Goal: Navigation & Orientation: Understand site structure

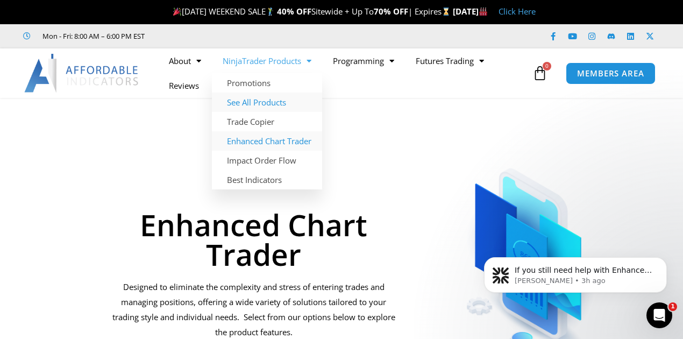
click at [256, 103] on link "See All Products" at bounding box center [267, 102] width 110 height 19
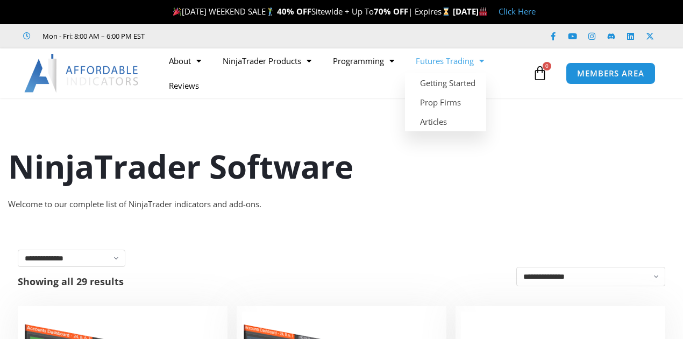
click at [434, 63] on link "Futures Trading" at bounding box center [450, 60] width 90 height 25
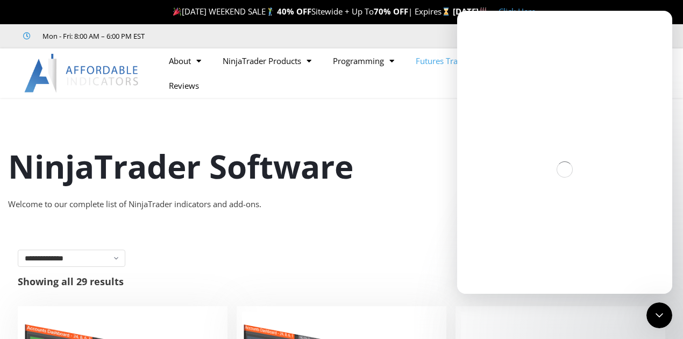
click at [434, 63] on link "Futures Trading" at bounding box center [450, 60] width 90 height 25
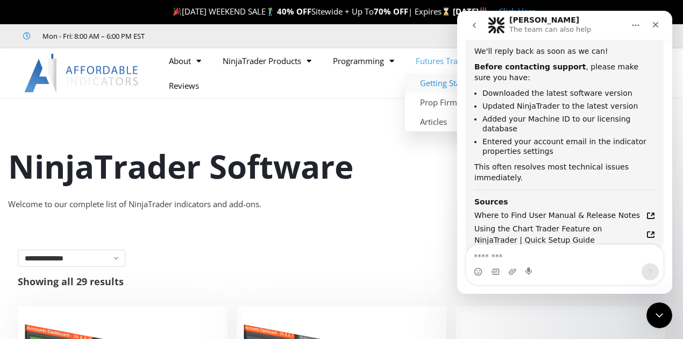
click at [436, 84] on link "Getting Started" at bounding box center [445, 82] width 81 height 19
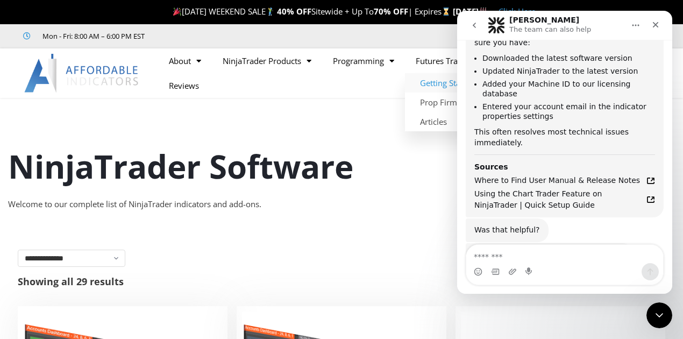
scroll to position [534, 0]
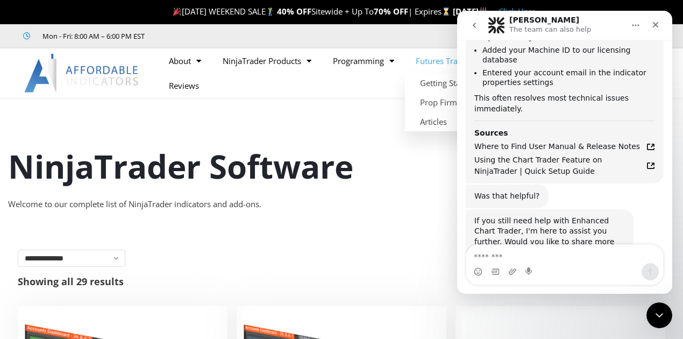
click at [436, 59] on link "Futures Trading" at bounding box center [450, 60] width 90 height 25
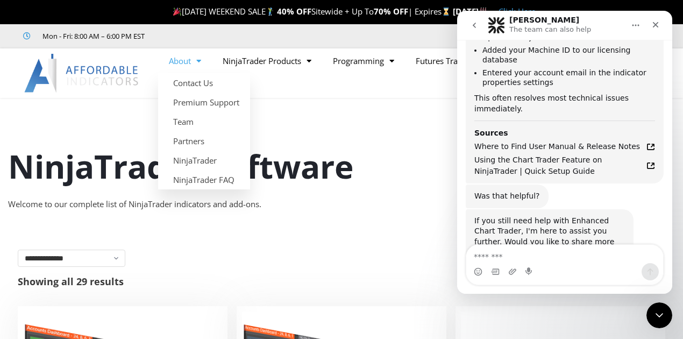
click at [181, 57] on link "About" at bounding box center [185, 60] width 54 height 25
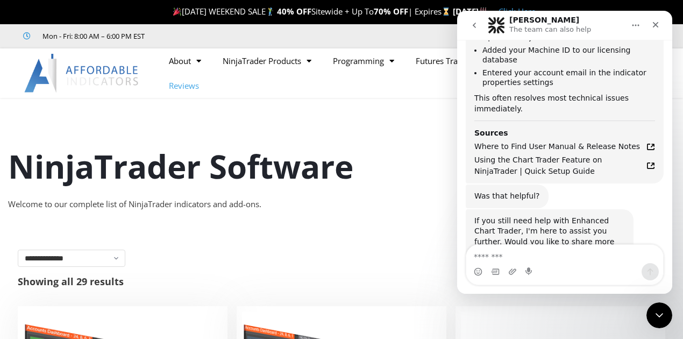
click at [183, 90] on link "Reviews" at bounding box center [184, 85] width 52 height 25
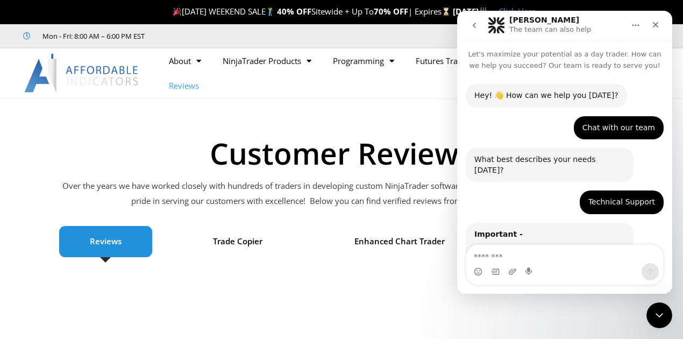
click at [398, 95] on ul "About Contact Us Premium Support Team Partners NinjaTrader NinjaTrader FAQ Ninj…" at bounding box center [344, 72] width 372 height 49
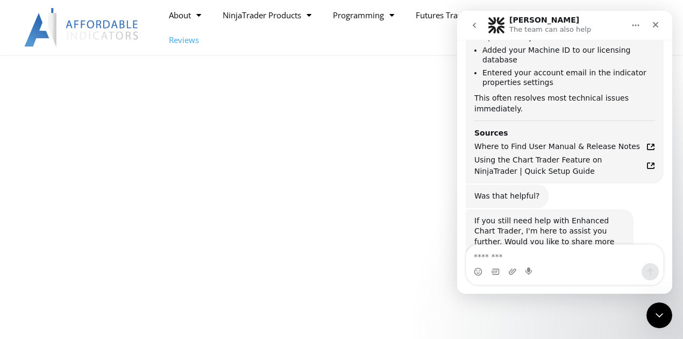
scroll to position [646, 0]
